Goal: Transaction & Acquisition: Purchase product/service

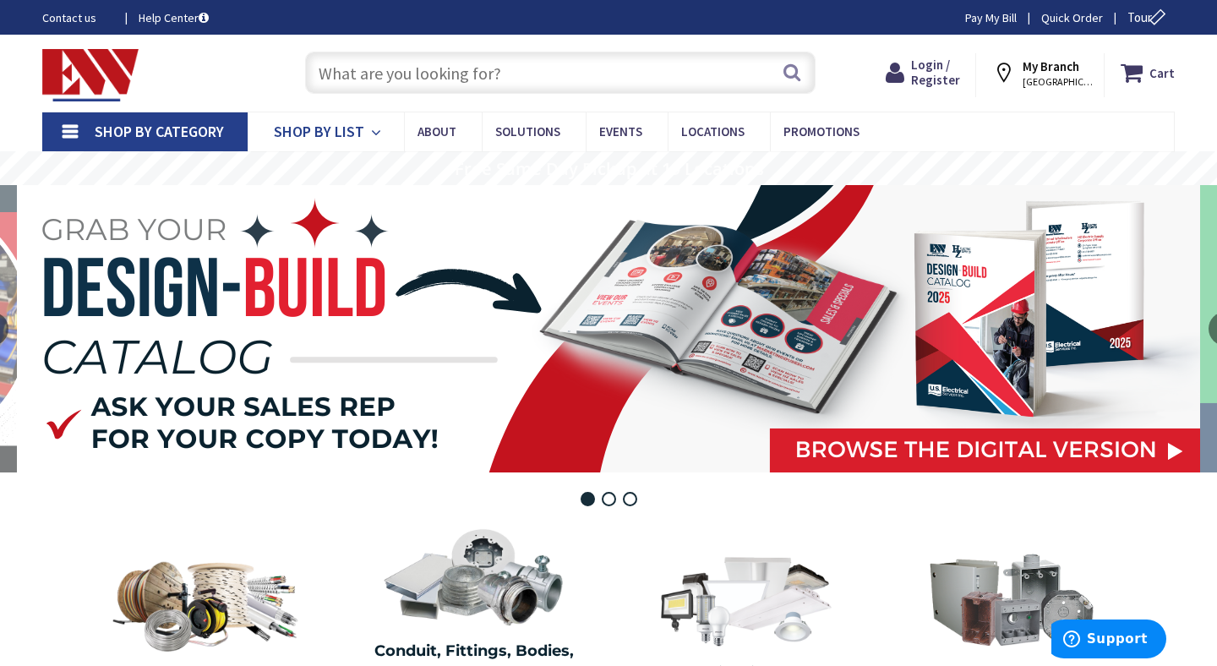
click at [354, 125] on span "Shop By List" at bounding box center [319, 131] width 90 height 19
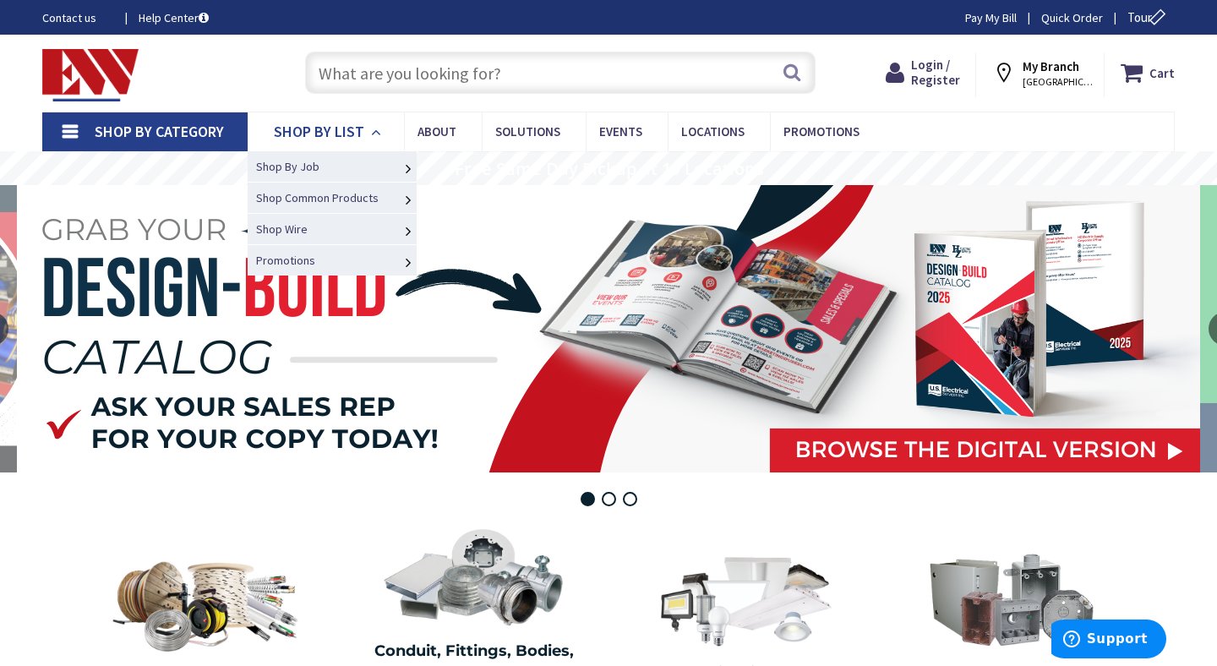
click at [354, 124] on span "Shop By List" at bounding box center [319, 131] width 90 height 19
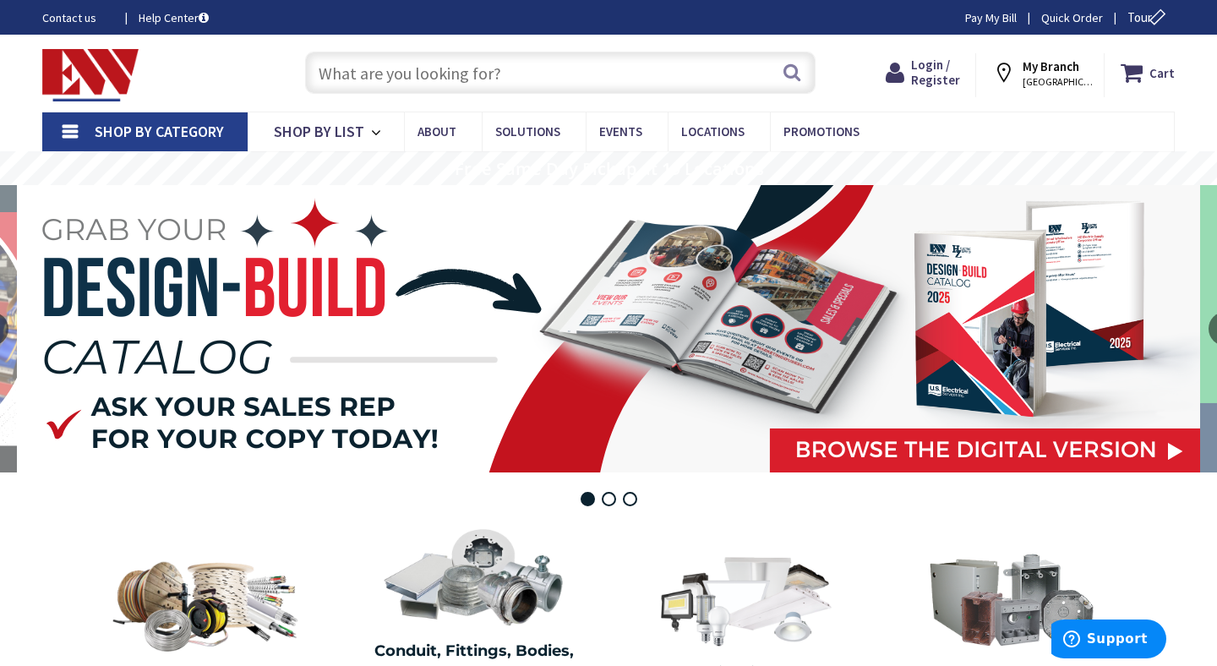
click at [188, 138] on span "Shop By Category" at bounding box center [159, 131] width 129 height 19
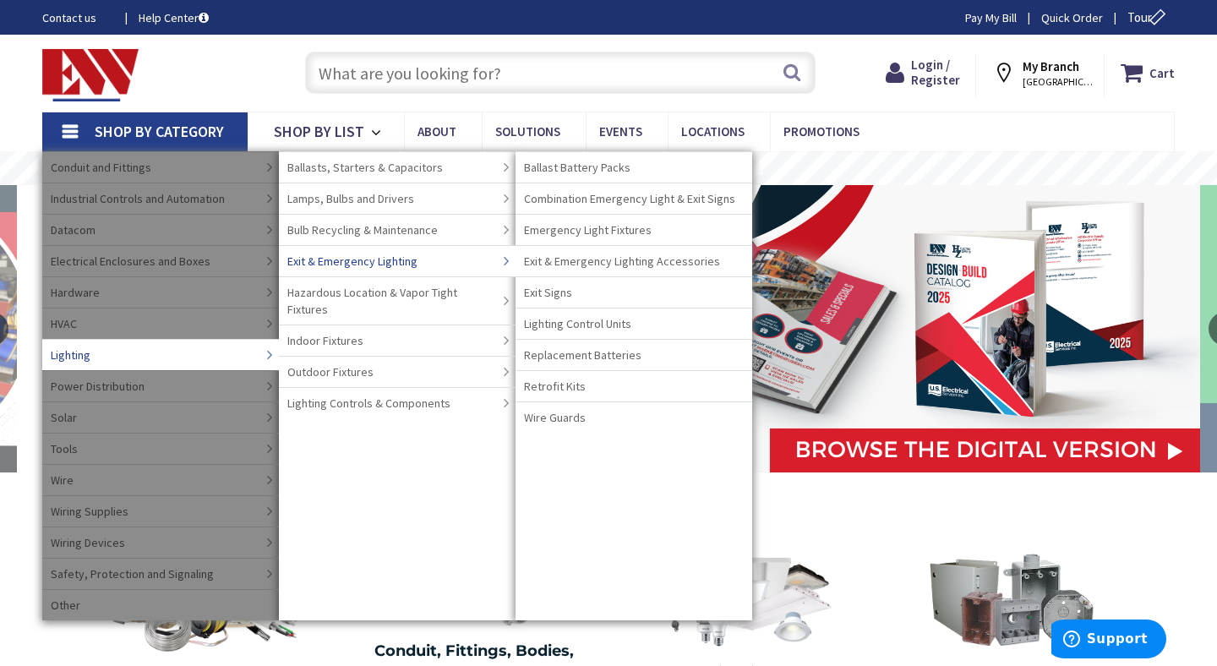
click at [462, 262] on link "Exit & Emergency Lighting" at bounding box center [397, 260] width 237 height 31
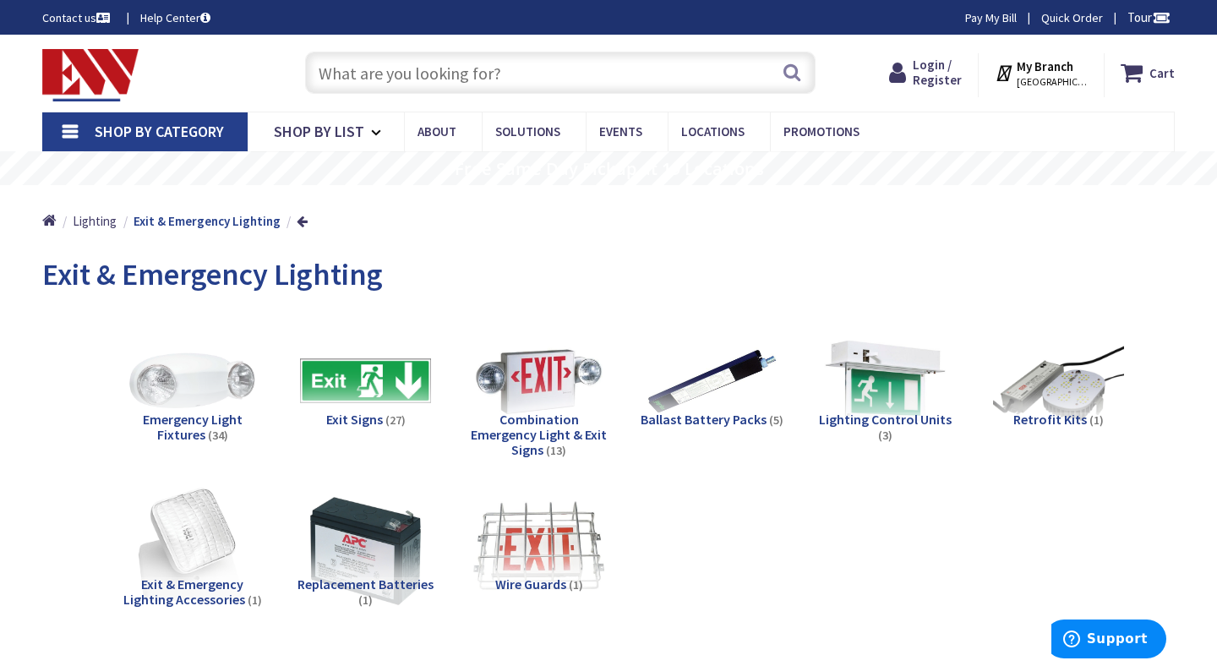
click at [302, 430] on div "Exit Signs (27)" at bounding box center [365, 441] width 146 height 59
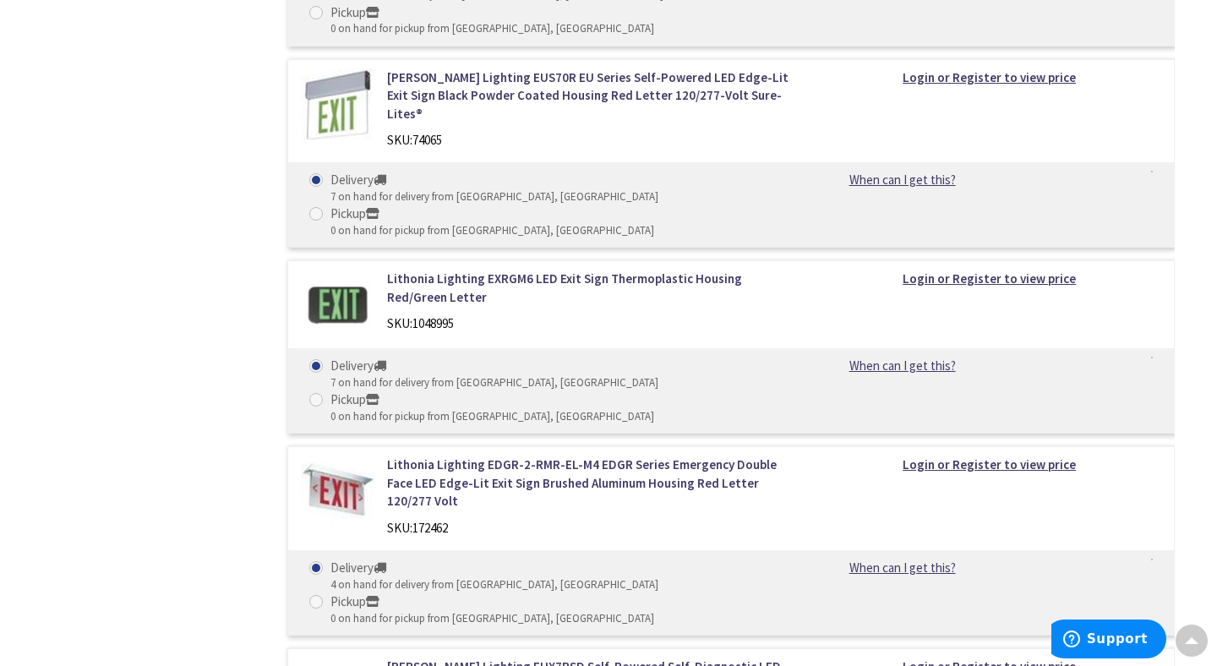
scroll to position [1590, 0]
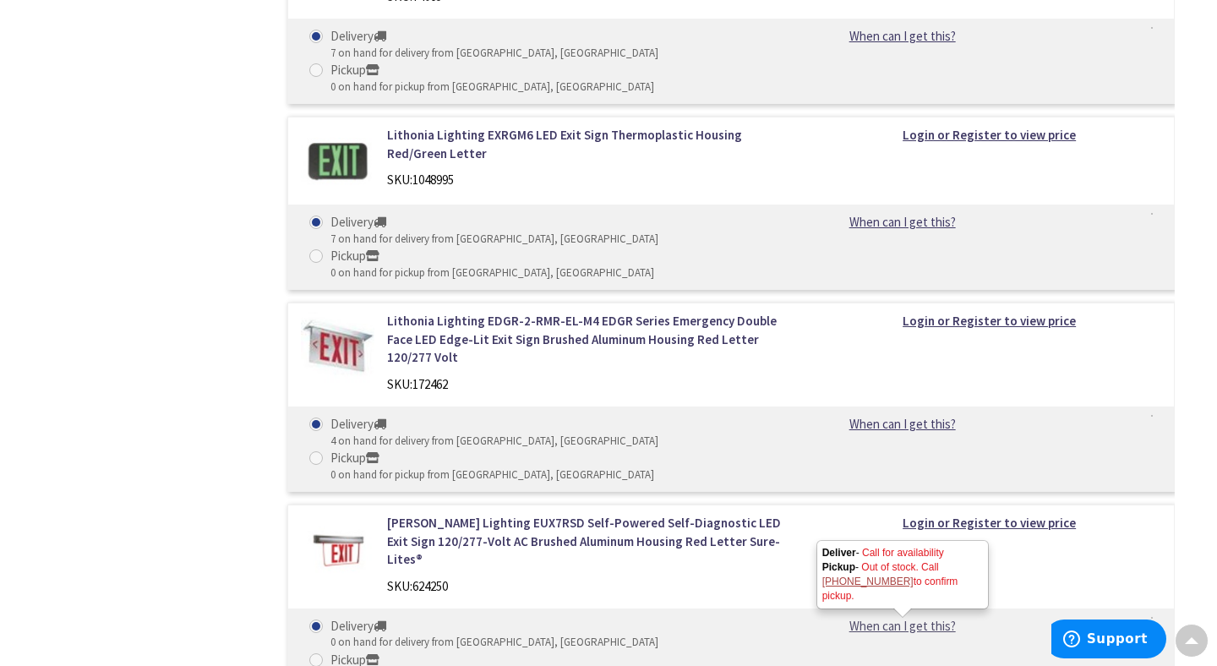
click at [865, 617] on link "When can I get this?" at bounding box center [902, 626] width 172 height 18
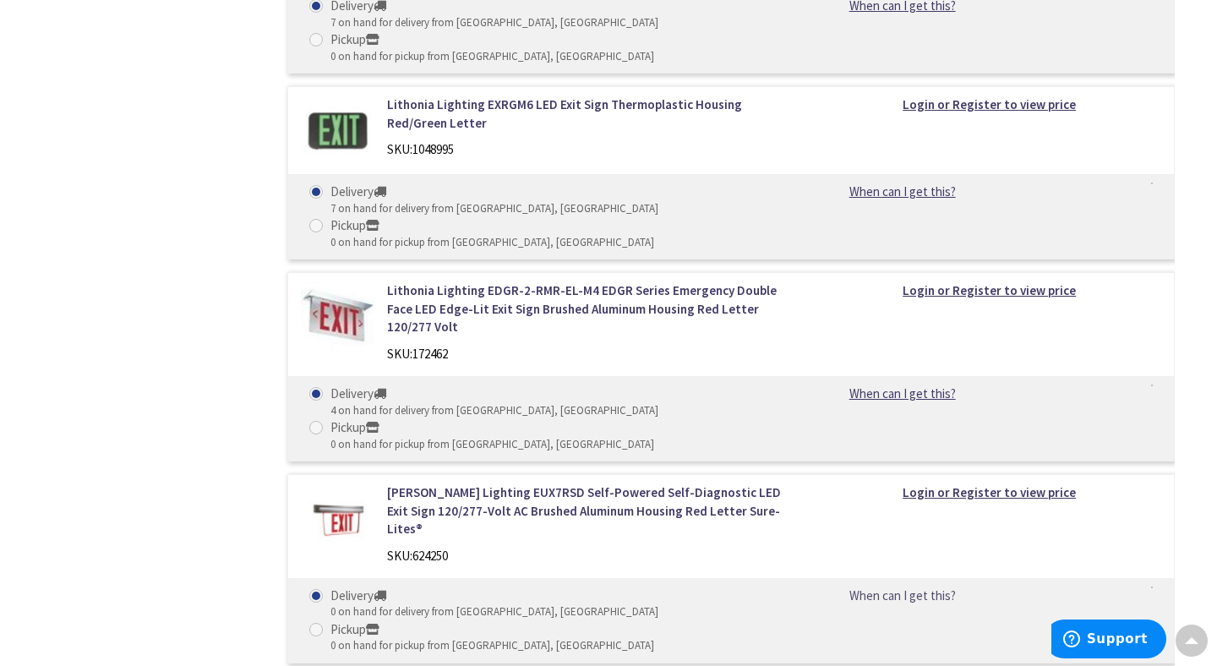
scroll to position [1618, 0]
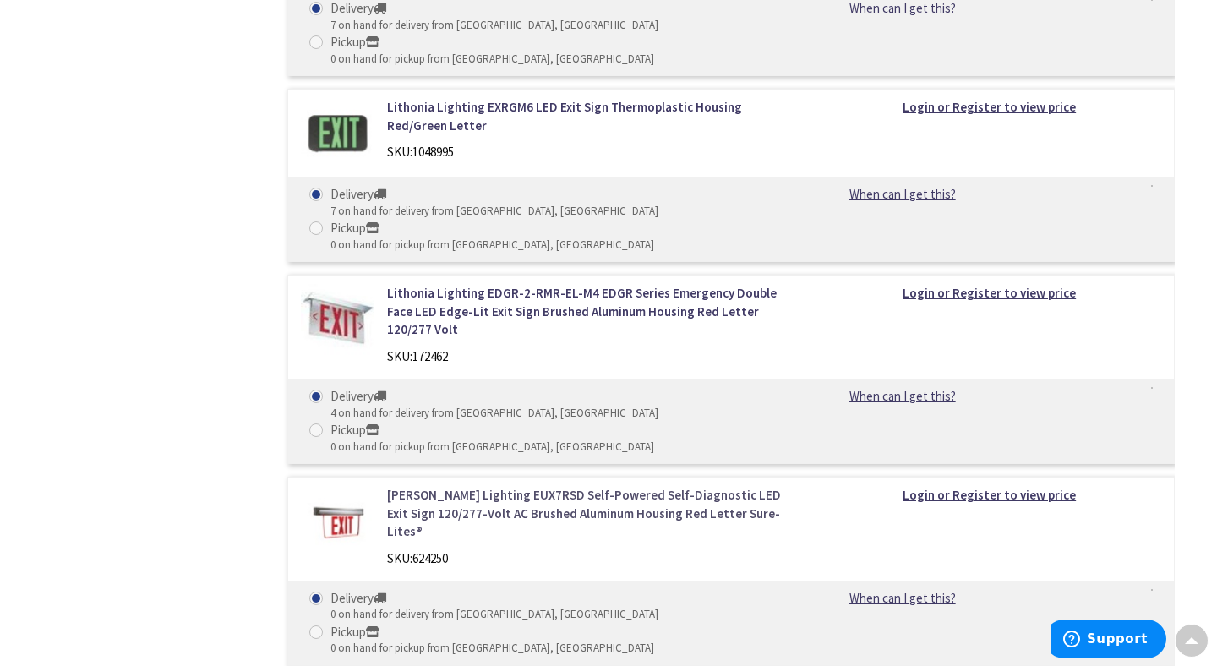
click at [437, 486] on link "[PERSON_NAME] Lighting EUX7RSD Self-Powered Self-Diagnostic LED Exit Sign 120/2…" at bounding box center [589, 513] width 405 height 54
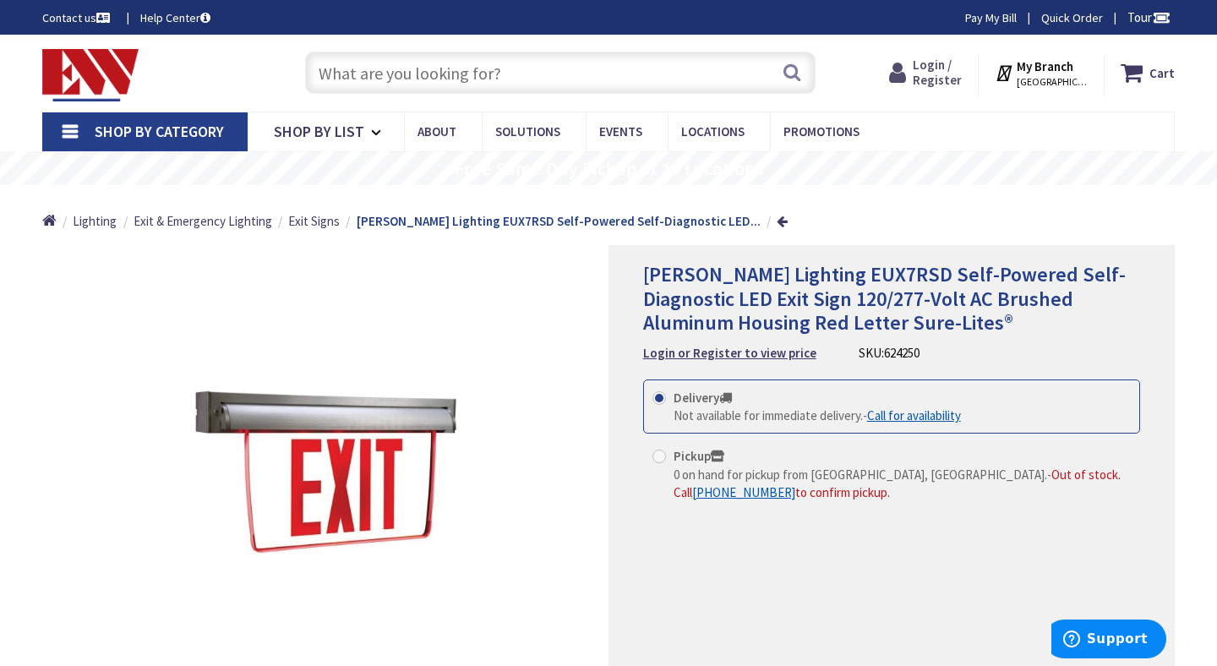
click at [950, 75] on span "Login / Register" at bounding box center [936, 72] width 49 height 31
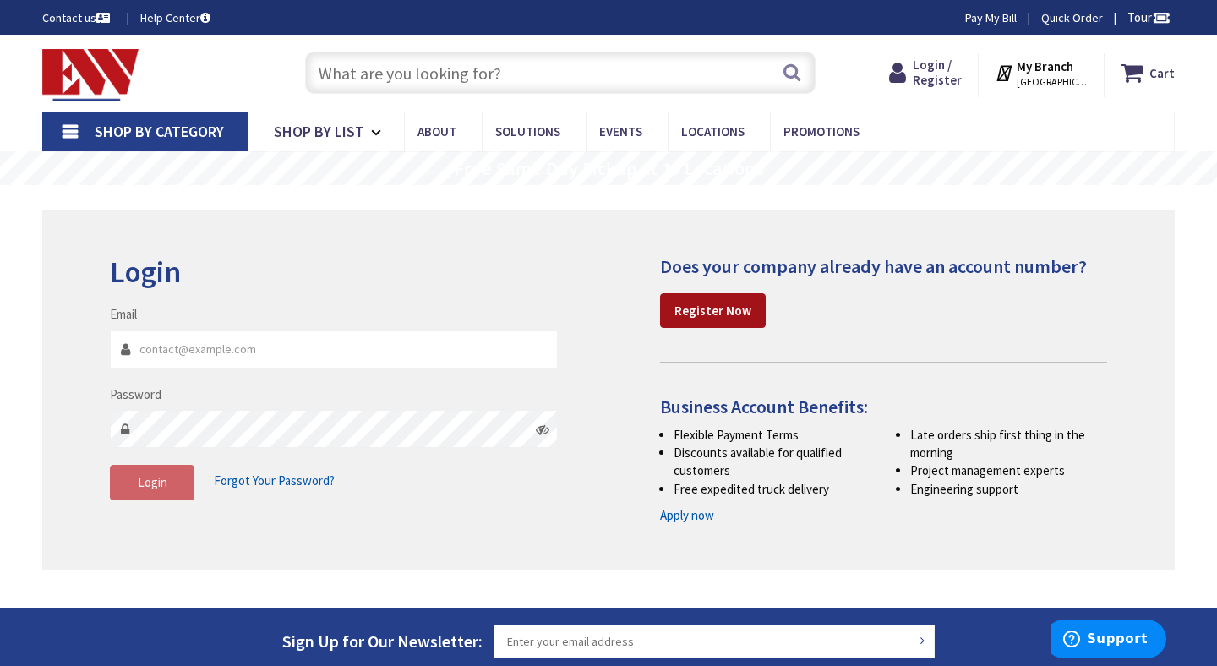
click at [696, 316] on strong "Register Now" at bounding box center [712, 310] width 77 height 16
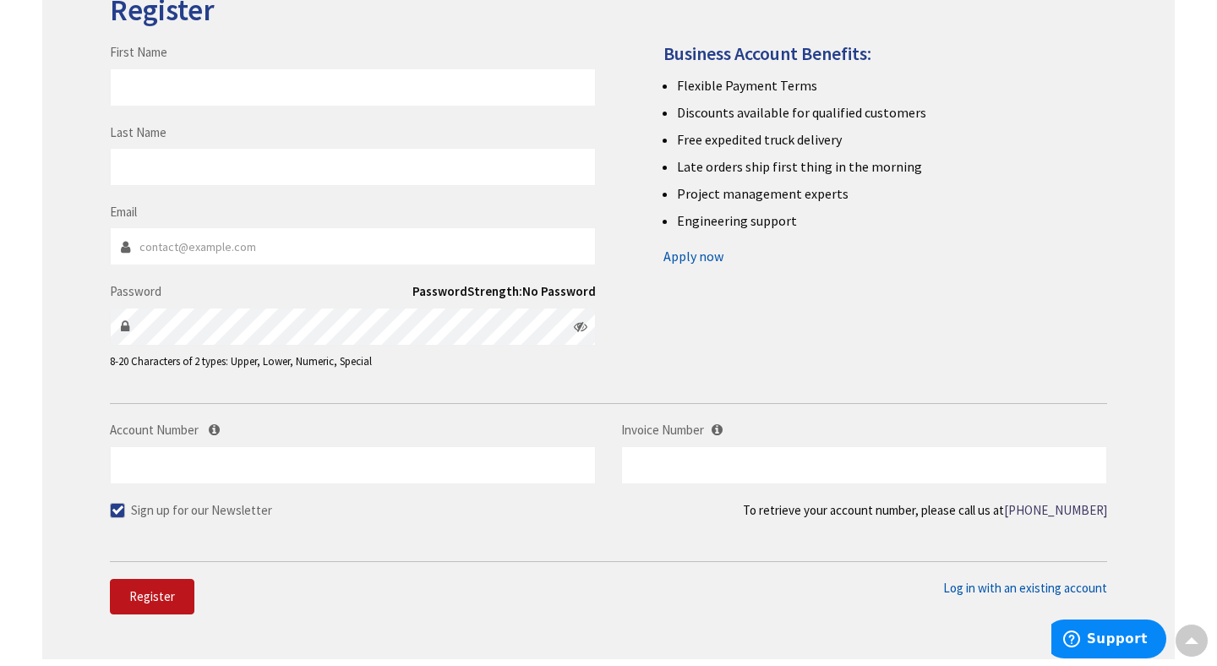
scroll to position [266, 0]
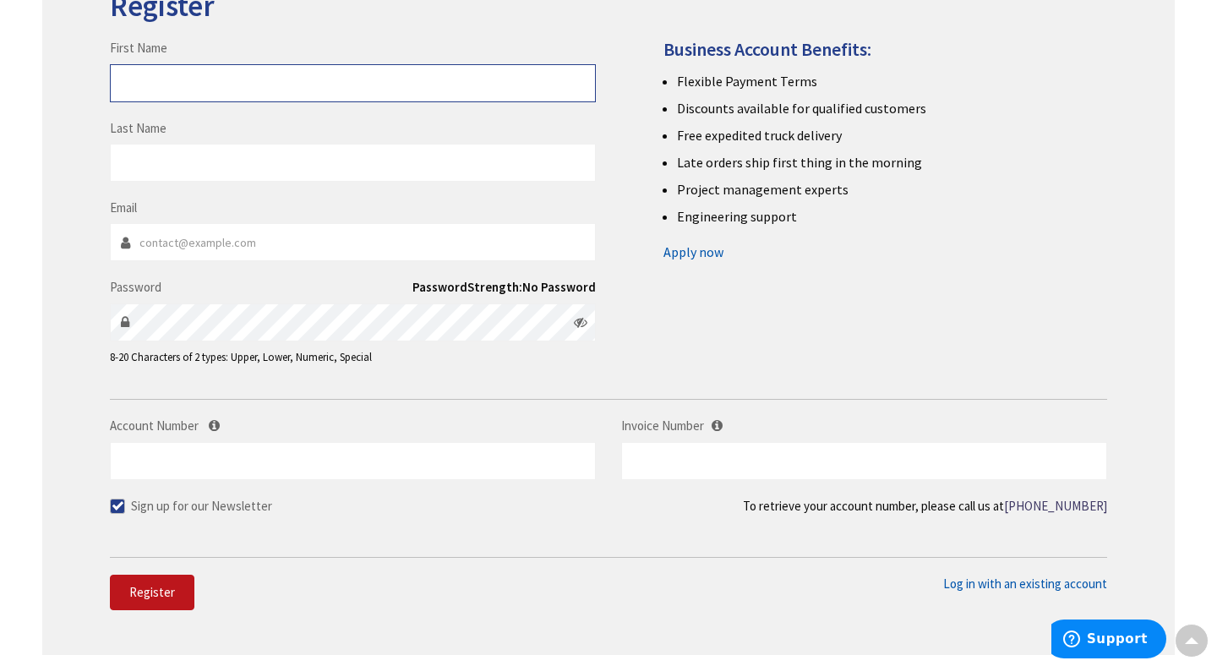
click at [169, 80] on input "First Name" at bounding box center [353, 83] width 486 height 38
type input "Jason"
type input "Braga"
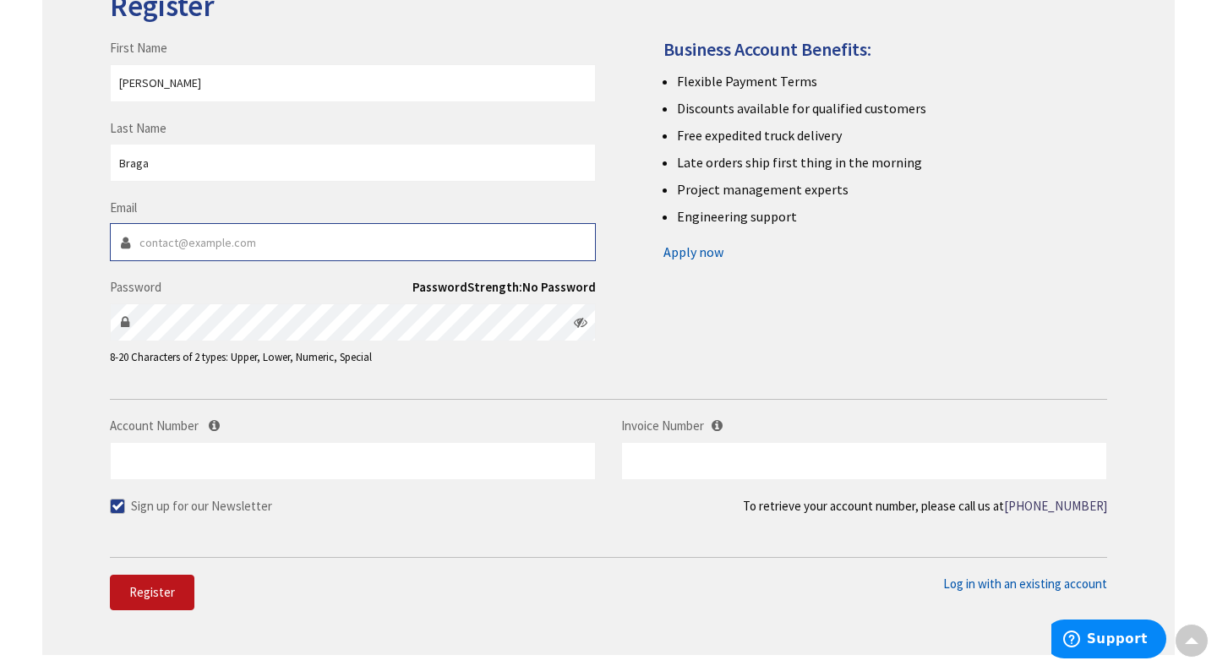
type input "jason@nefc.us"
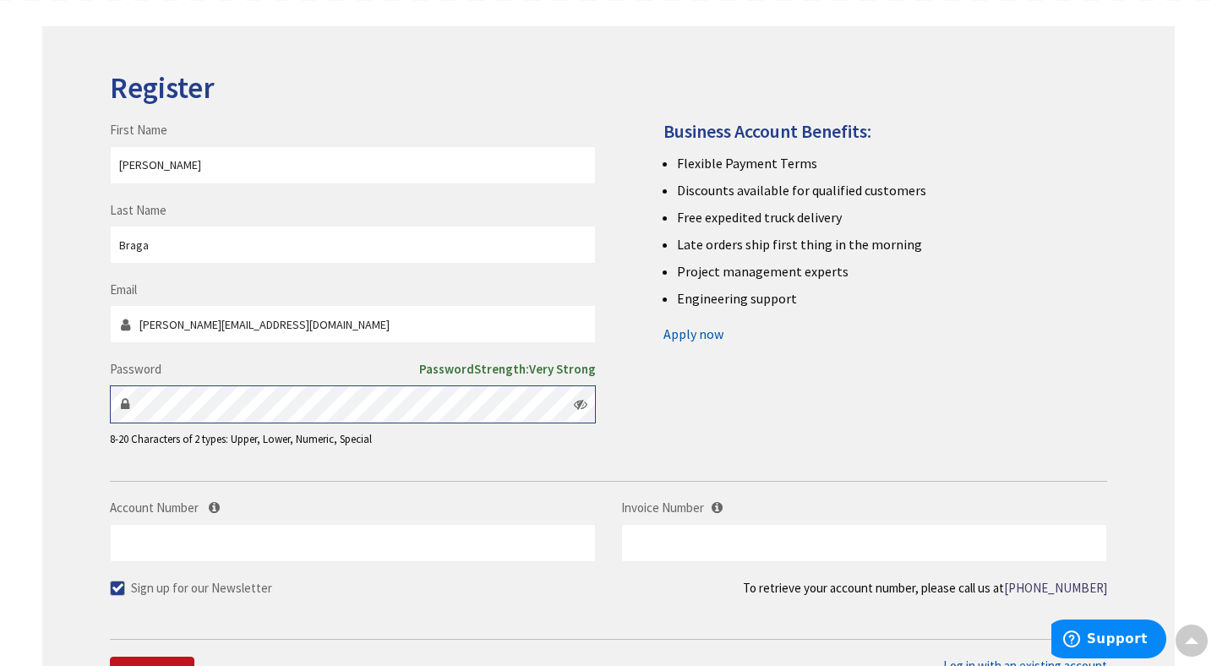
scroll to position [0, 0]
